Goal: Task Accomplishment & Management: Manage account settings

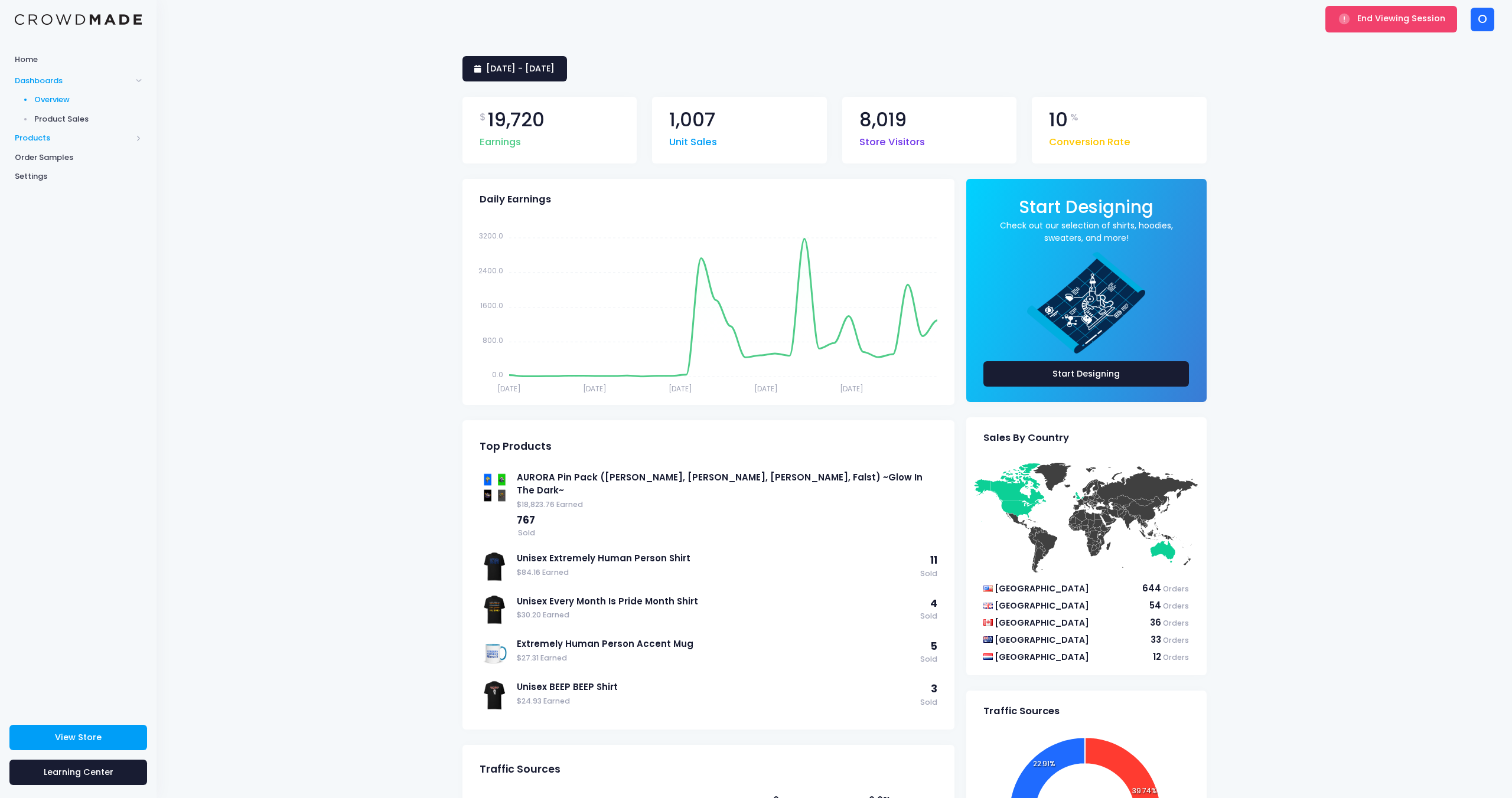
click at [73, 139] on span "Products" at bounding box center [73, 138] width 117 height 12
click at [79, 142] on span "Product Editor" at bounding box center [89, 138] width 108 height 12
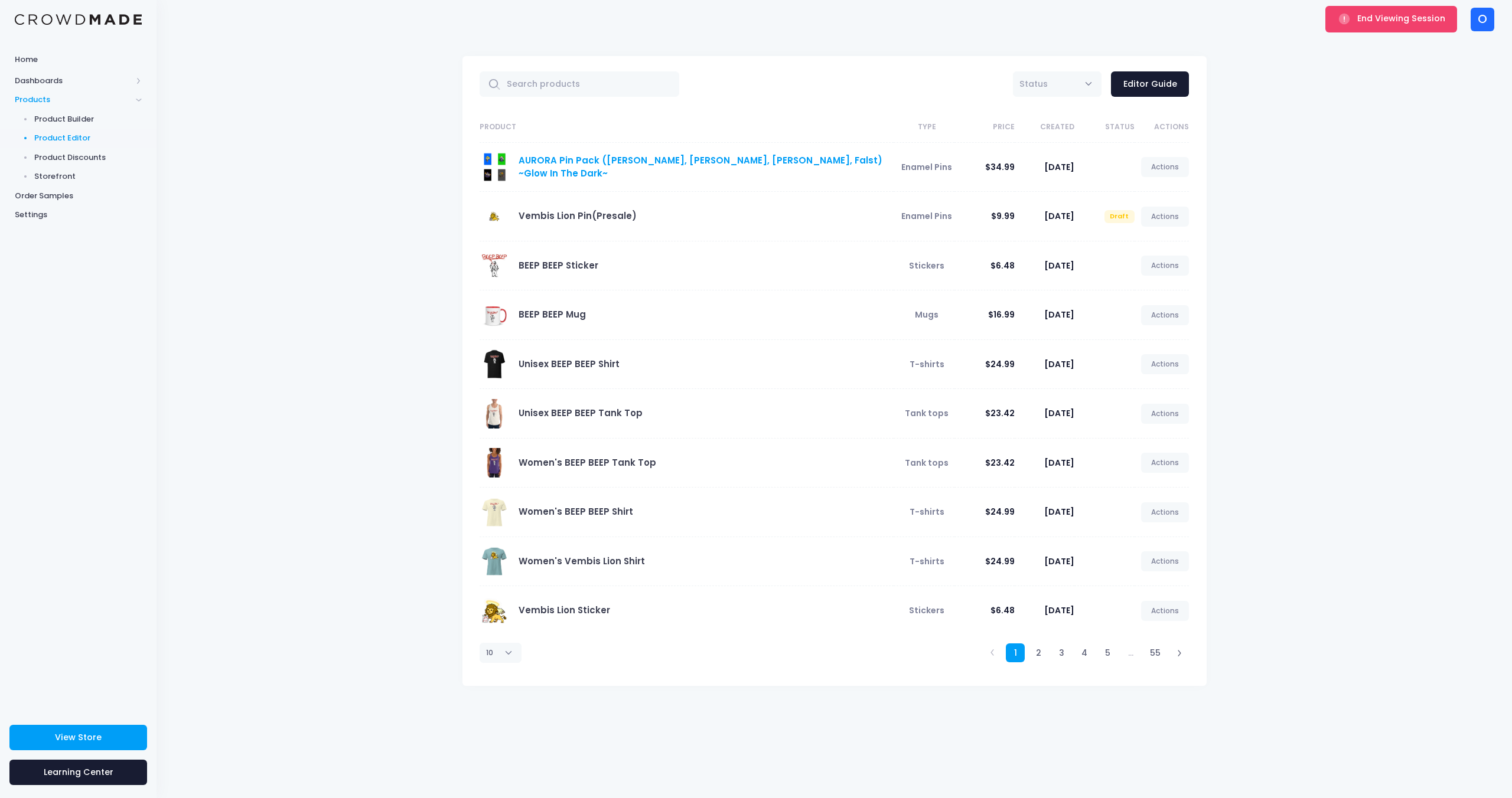
click at [705, 170] on link "AURORA Pin Pack ([PERSON_NAME], [PERSON_NAME], [PERSON_NAME], Falst) ~Glow In T…" at bounding box center [701, 166] width 364 height 25
click at [783, 165] on link "AURORA Pin Pack ([PERSON_NAME], [PERSON_NAME], [PERSON_NAME], Falst) ~Glow In T…" at bounding box center [701, 166] width 364 height 25
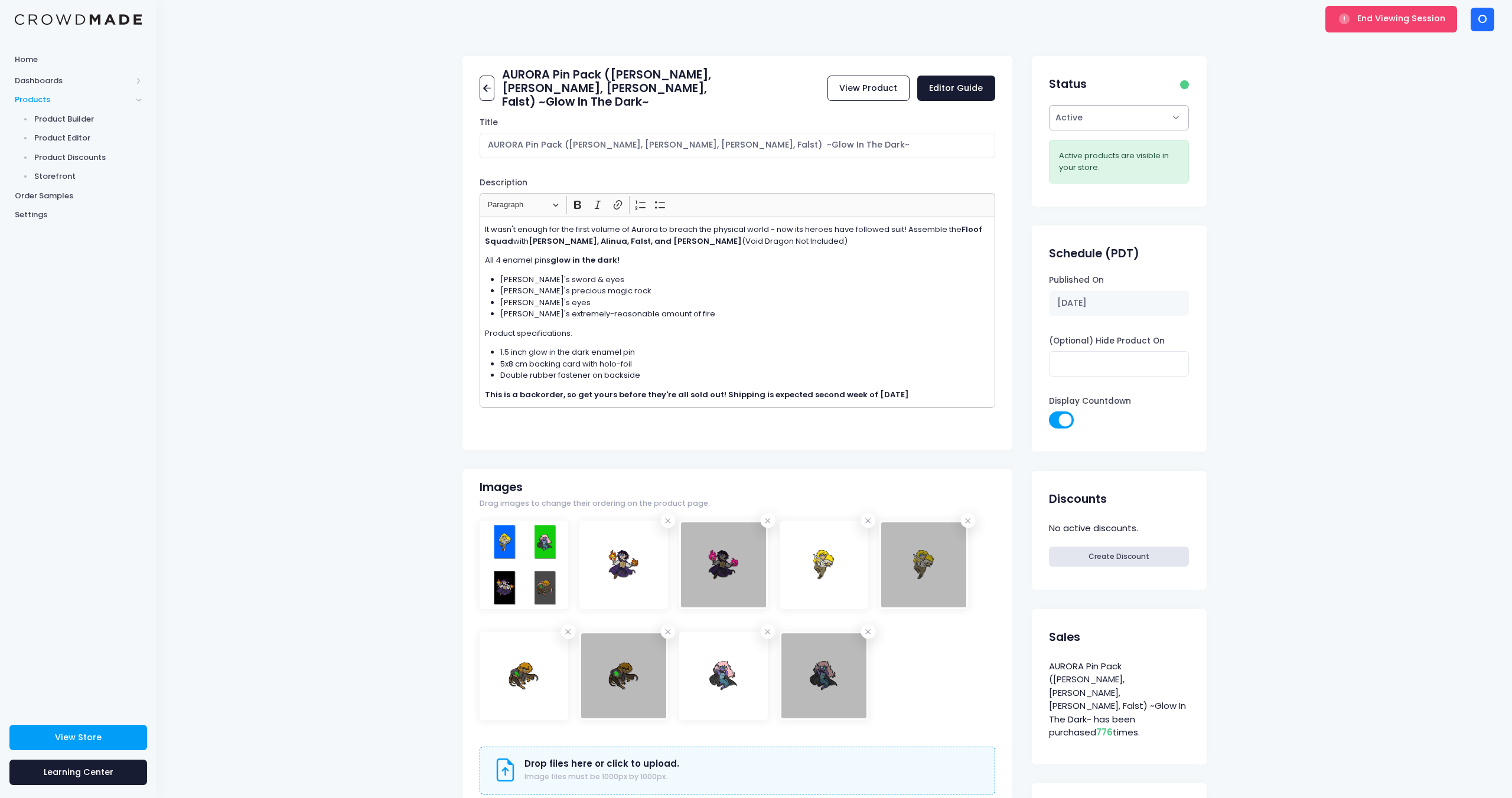
click at [1103, 123] on select "Active Draft" at bounding box center [1119, 117] width 140 height 25
select select "draft"
click at [1049, 130] on select "Active Draft" at bounding box center [1119, 117] width 140 height 25
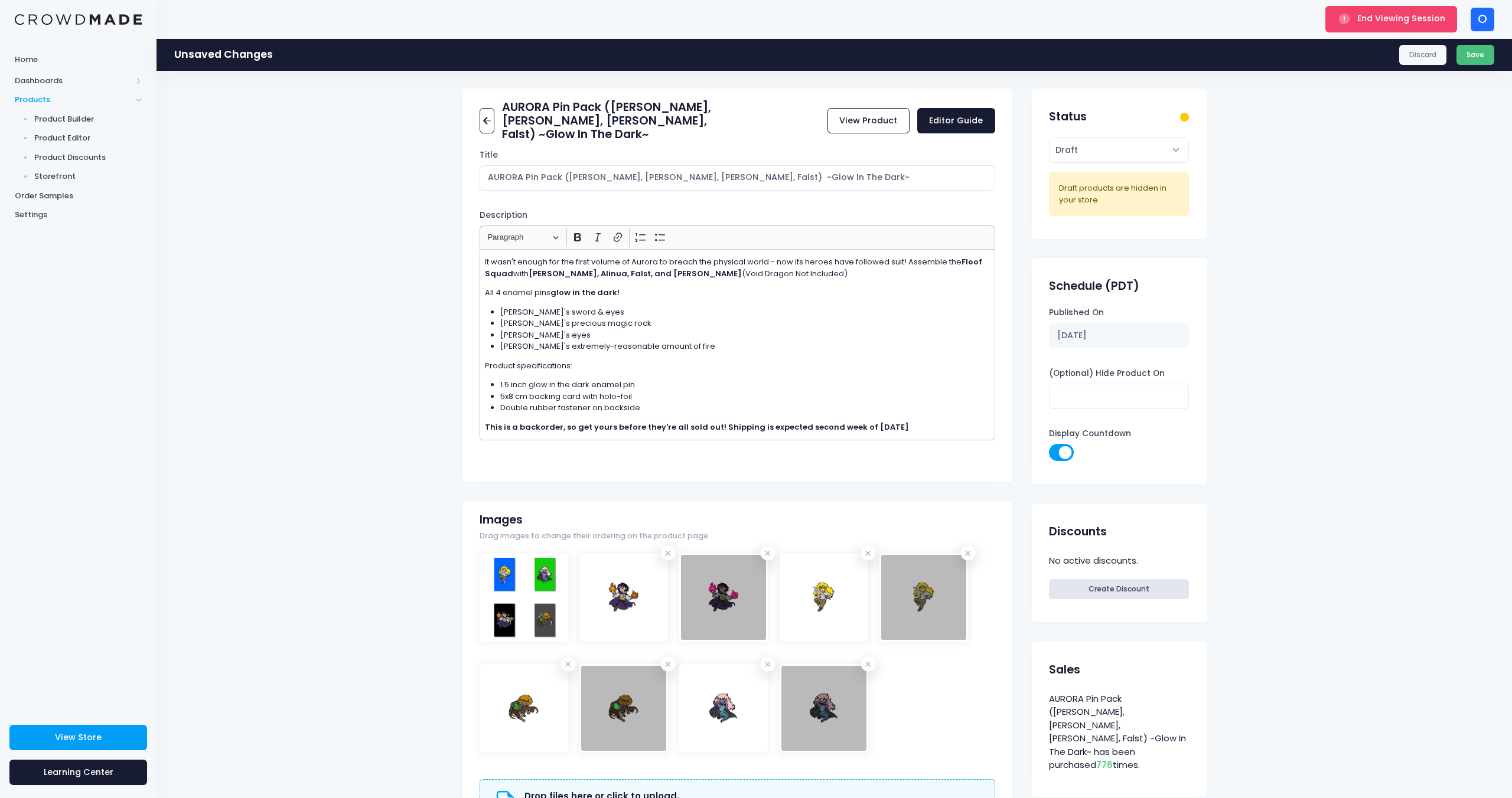
click at [1470, 63] on button "Save" at bounding box center [1476, 55] width 38 height 20
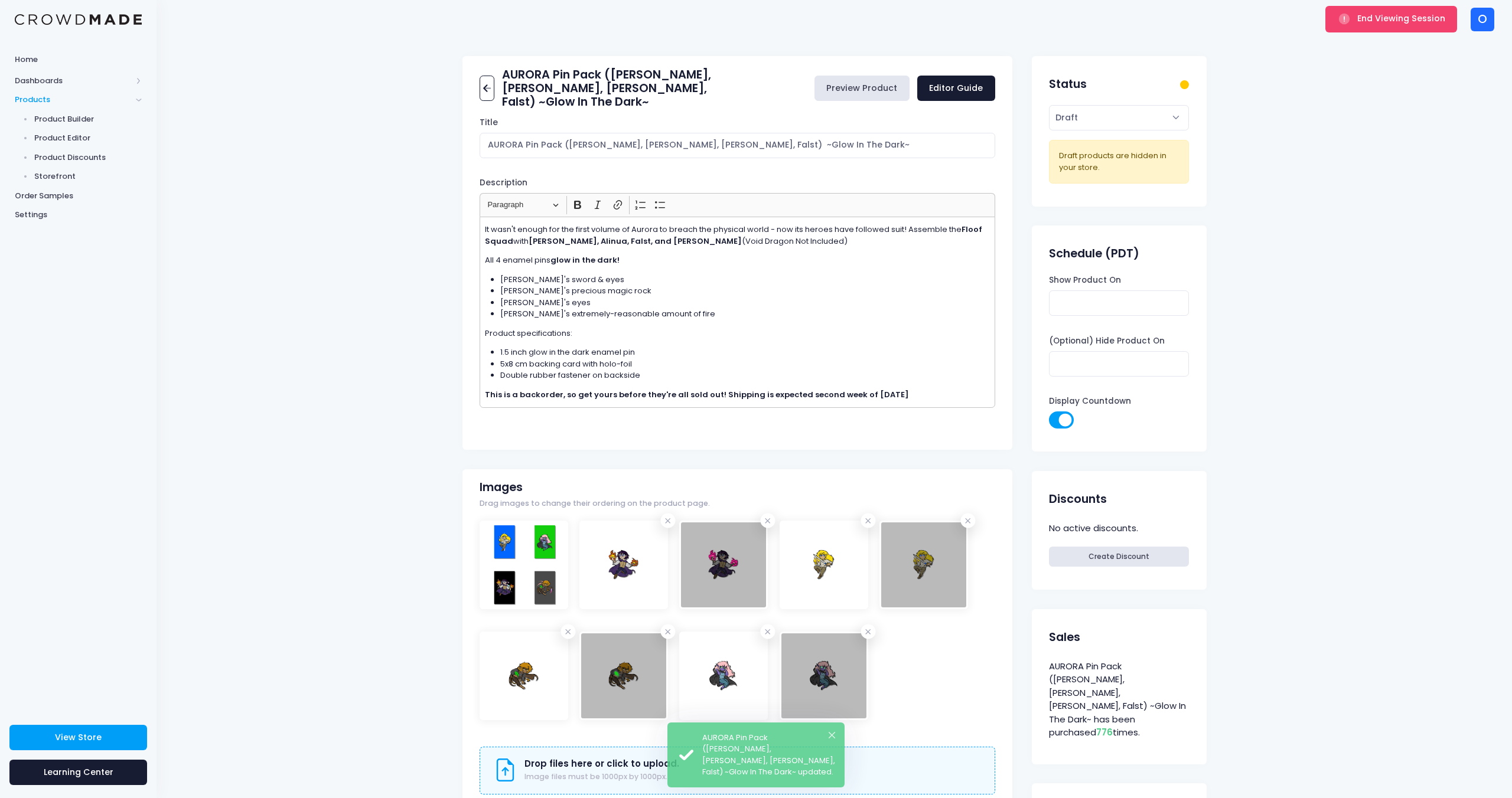
click at [829, 87] on link "Preview Product" at bounding box center [862, 88] width 95 height 25
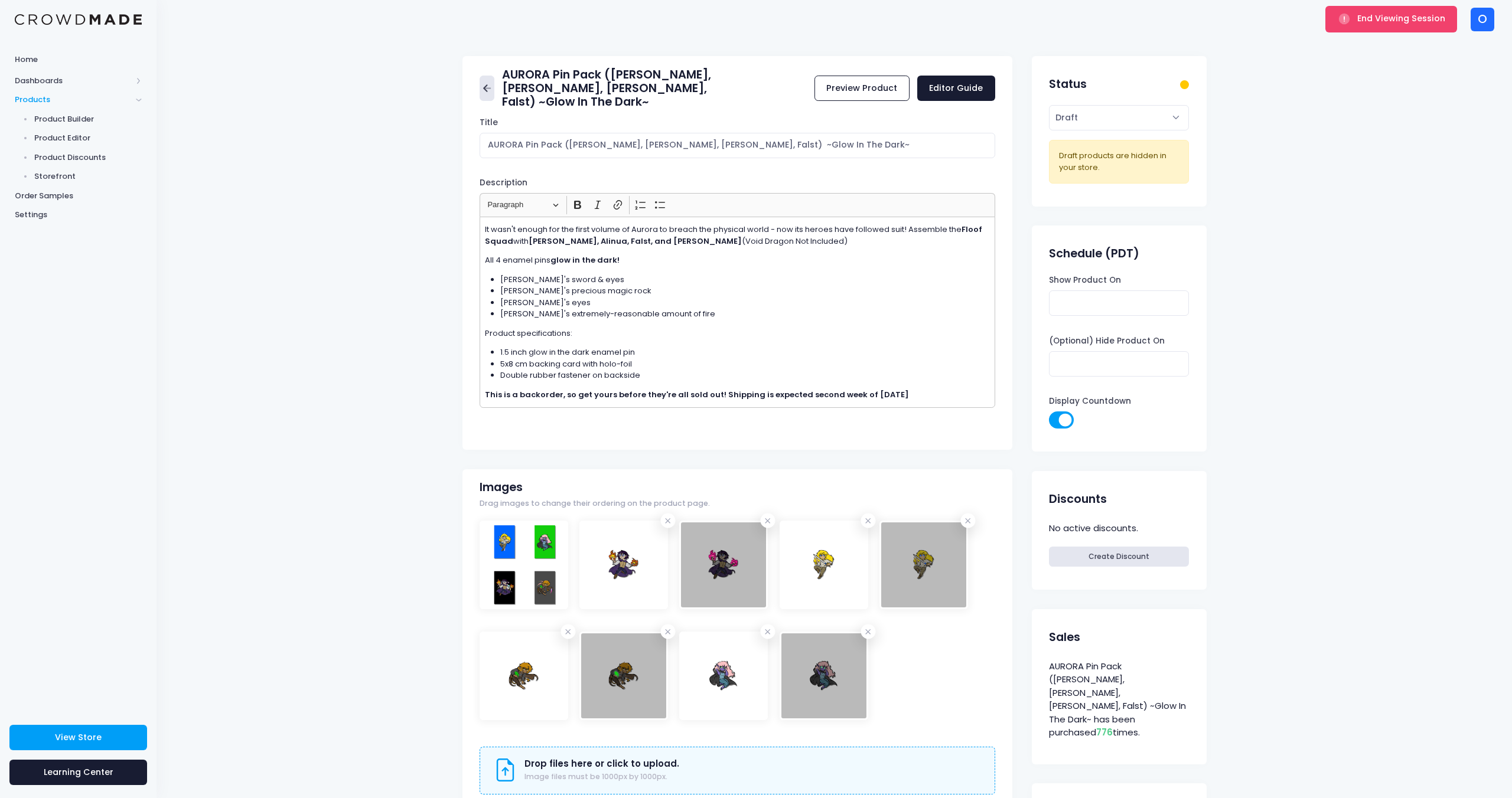
click at [487, 88] on icon at bounding box center [487, 88] width 14 height 14
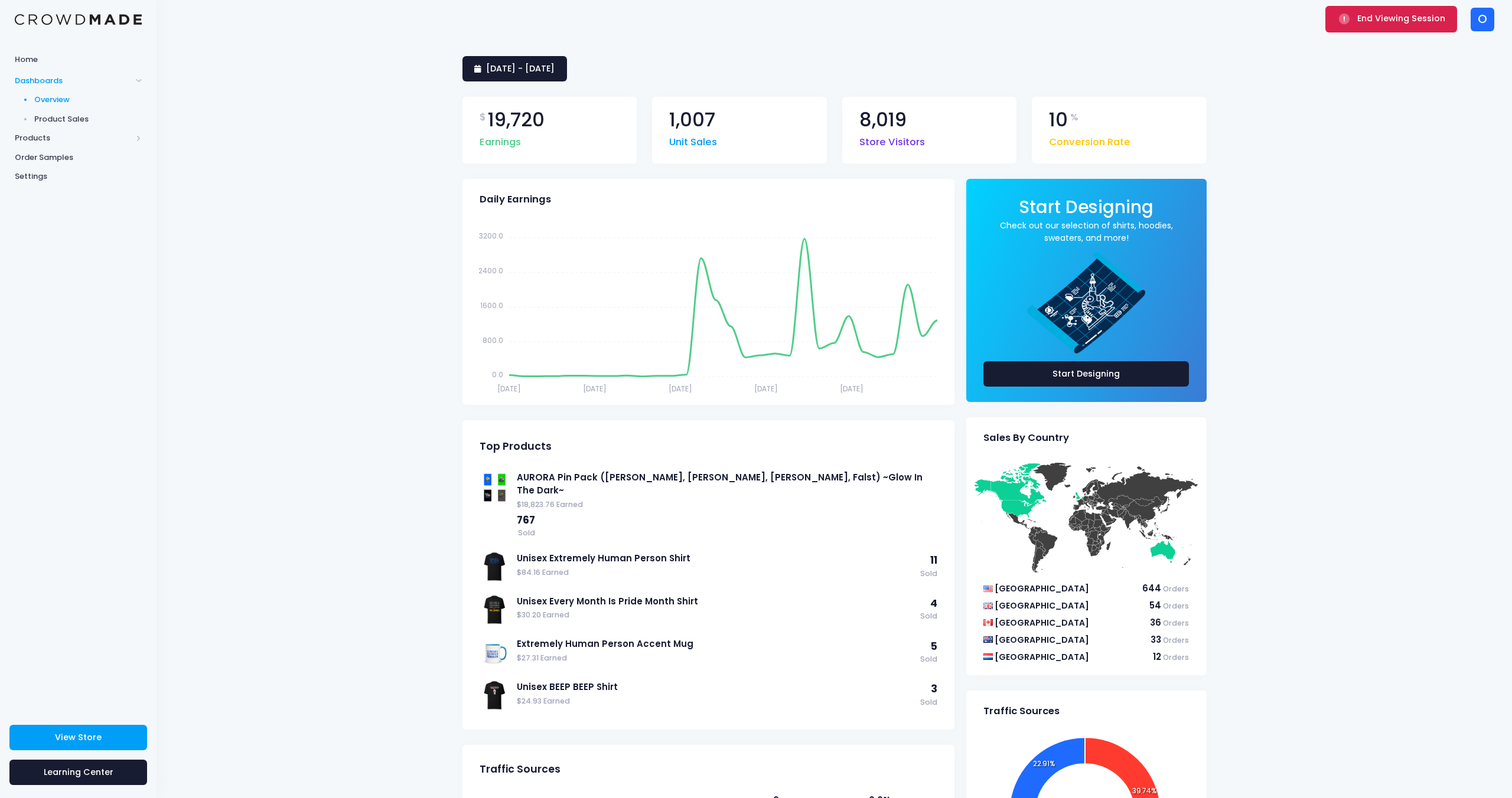
click at [1335, 20] on button "End Viewing Session" at bounding box center [1392, 19] width 132 height 26
click at [553, 71] on span "[DATE] - [DATE]" at bounding box center [520, 68] width 68 height 12
click at [498, 295] on li "Custom" at bounding box center [514, 295] width 103 height 20
click at [1404, 25] on button "End Viewing Session" at bounding box center [1392, 19] width 132 height 26
